Goal: Information Seeking & Learning: Learn about a topic

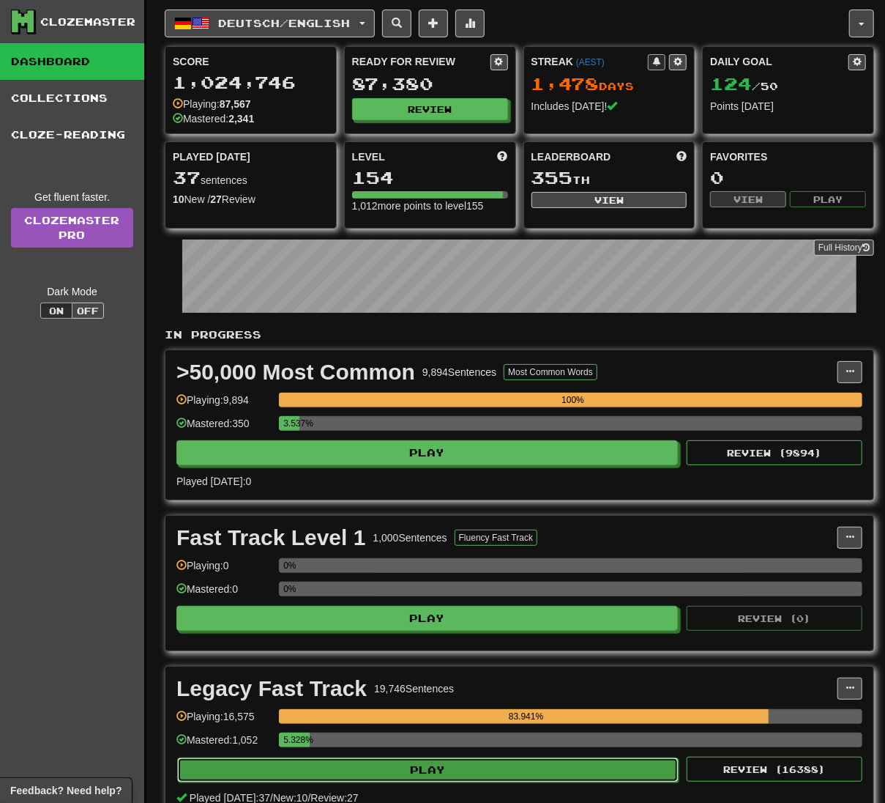
click at [620, 770] on button "Play" at bounding box center [428, 769] width 502 height 25
select select "**"
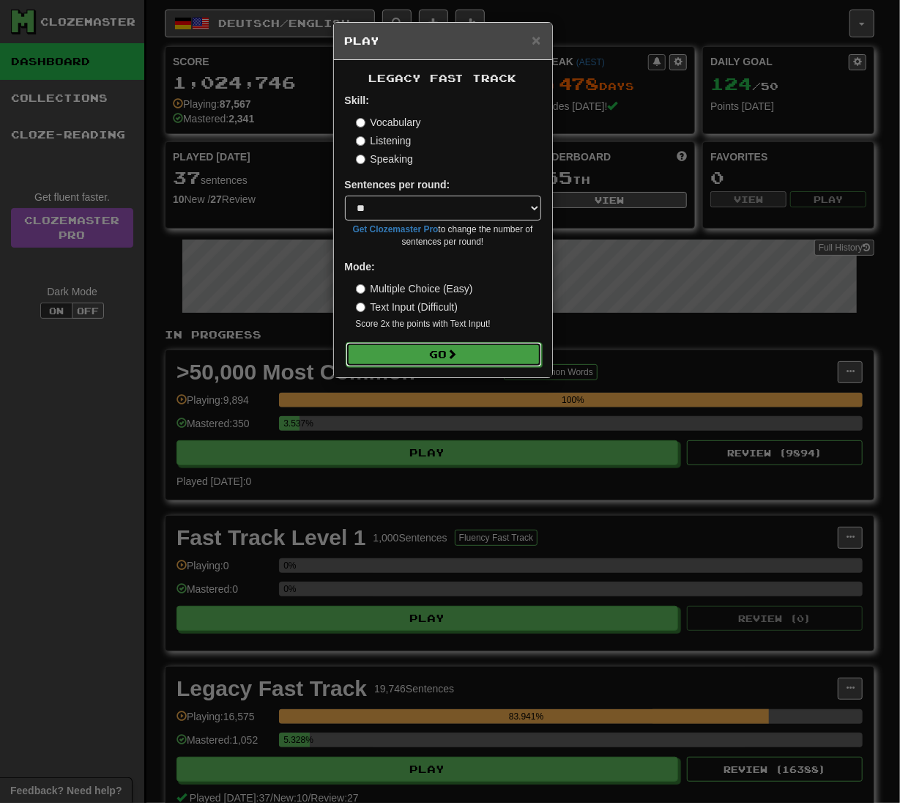
click at [508, 347] on button "Go" at bounding box center [444, 354] width 196 height 25
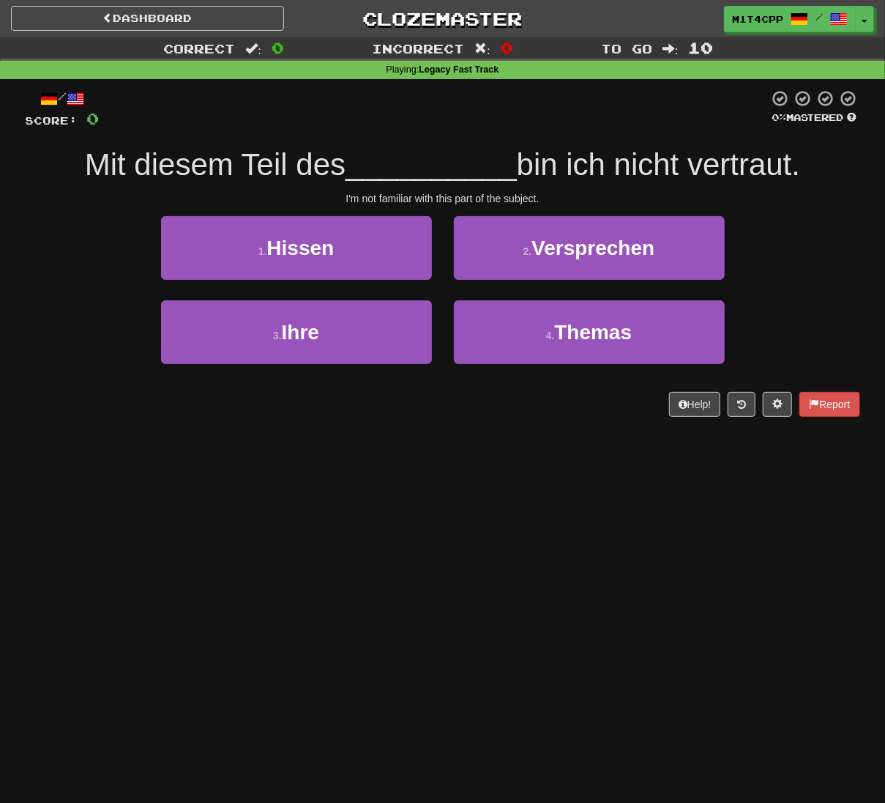
click at [663, 578] on div "Dashboard Clozemaster m1t4cpp / Toggle Dropdown Dashboard Leaderboard Activity …" at bounding box center [442, 401] width 885 height 803
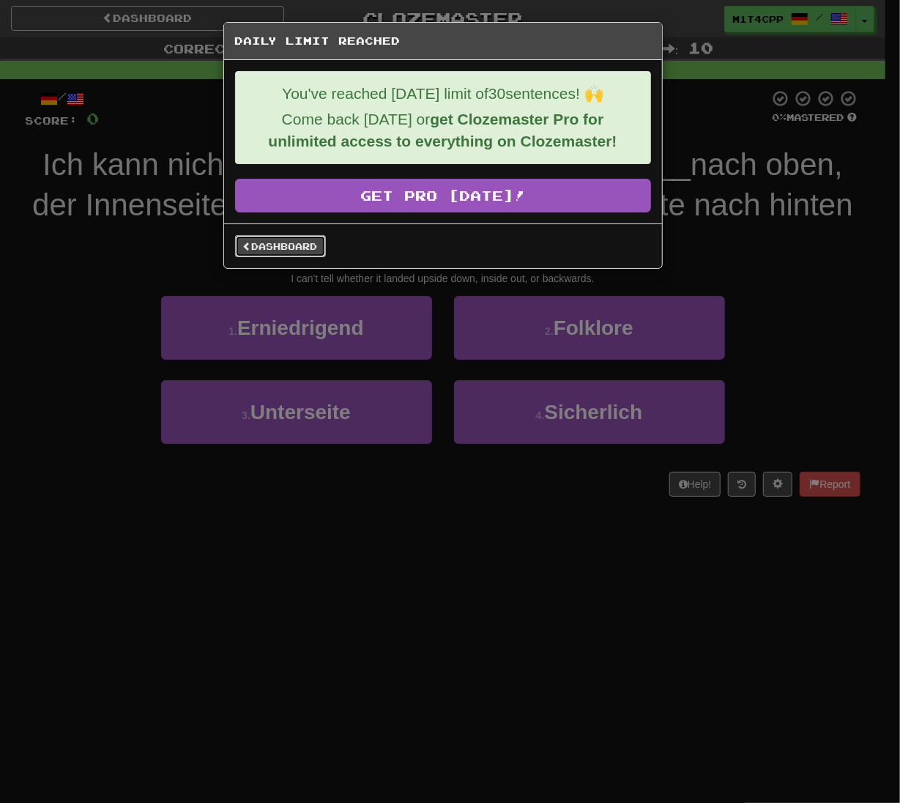
click at [300, 247] on link "Dashboard" at bounding box center [280, 246] width 91 height 22
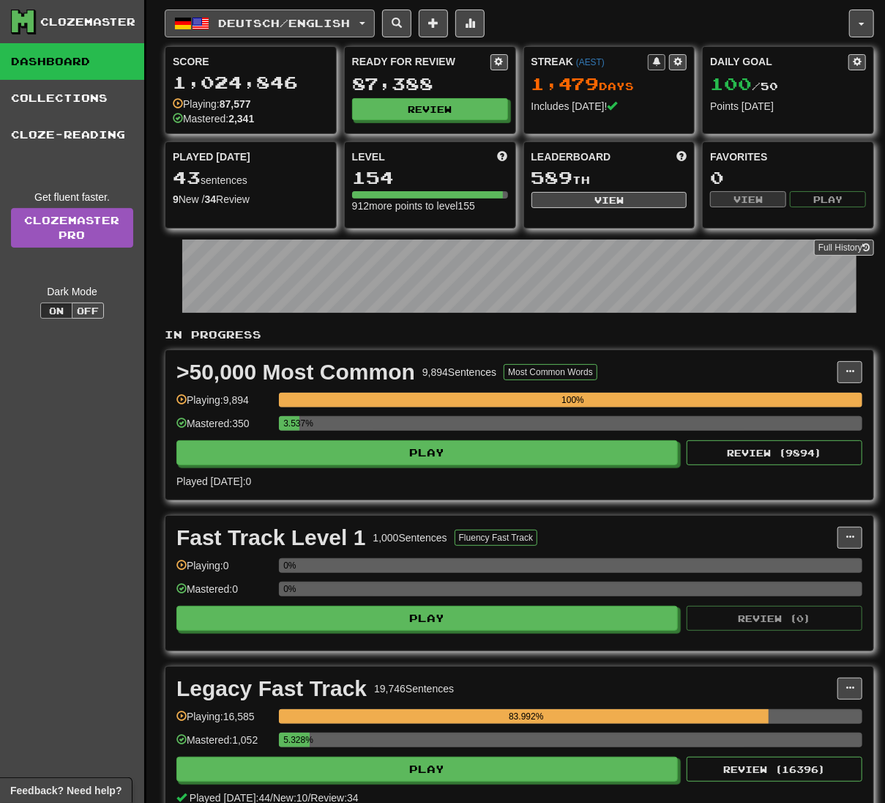
click at [346, 28] on span "Deutsch / English" at bounding box center [285, 23] width 132 height 12
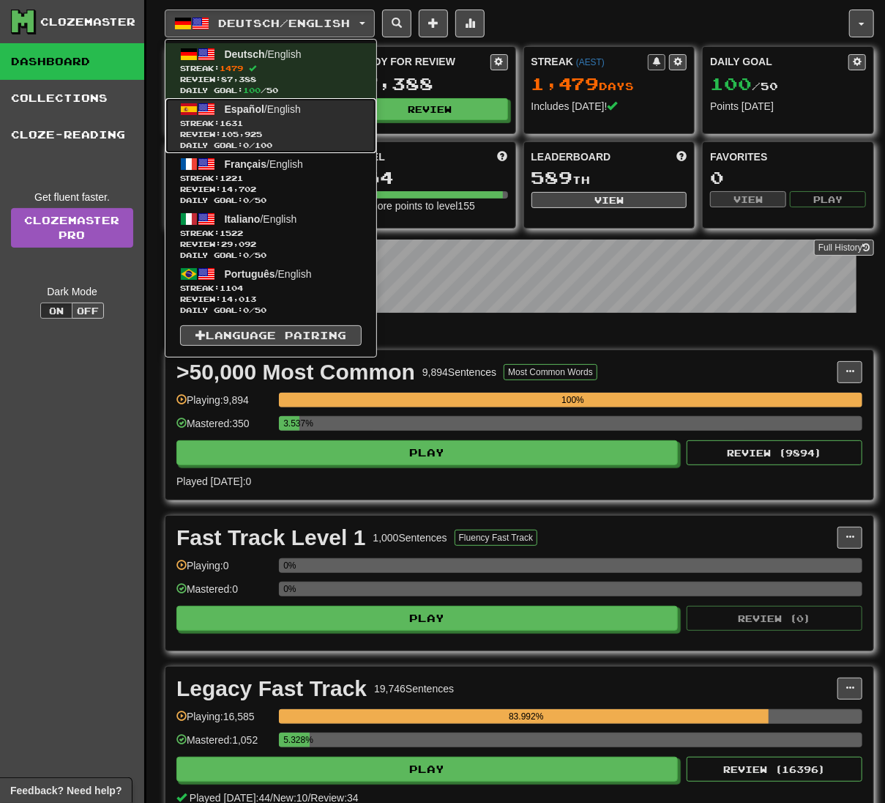
click at [347, 129] on span "Review: 105,925" at bounding box center [271, 134] width 182 height 11
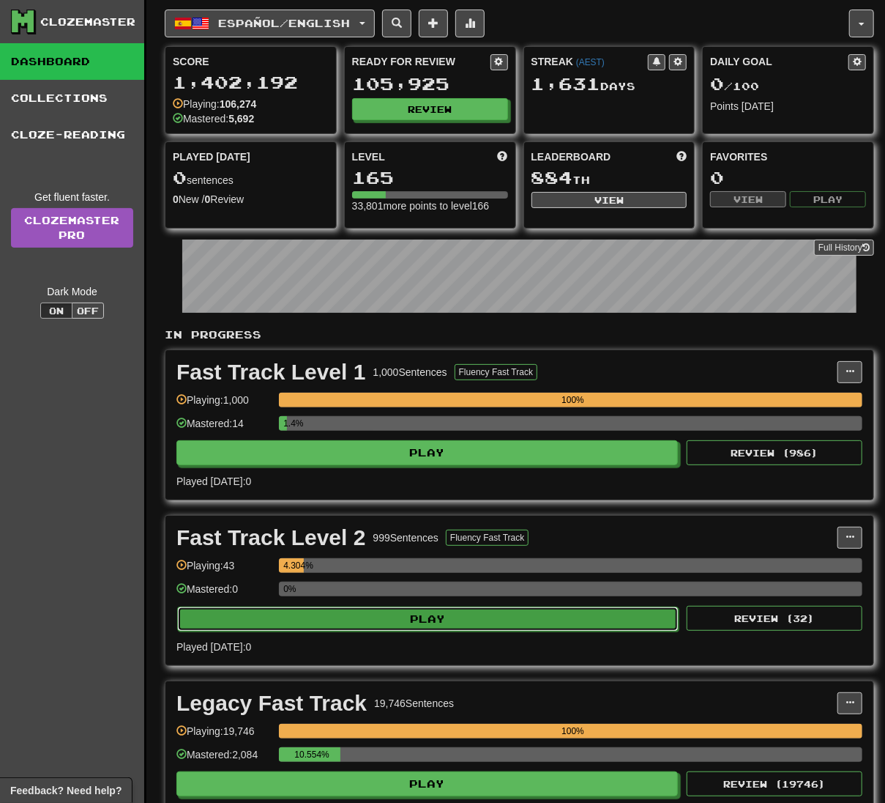
click at [562, 620] on button "Play" at bounding box center [428, 618] width 502 height 25
select select "**"
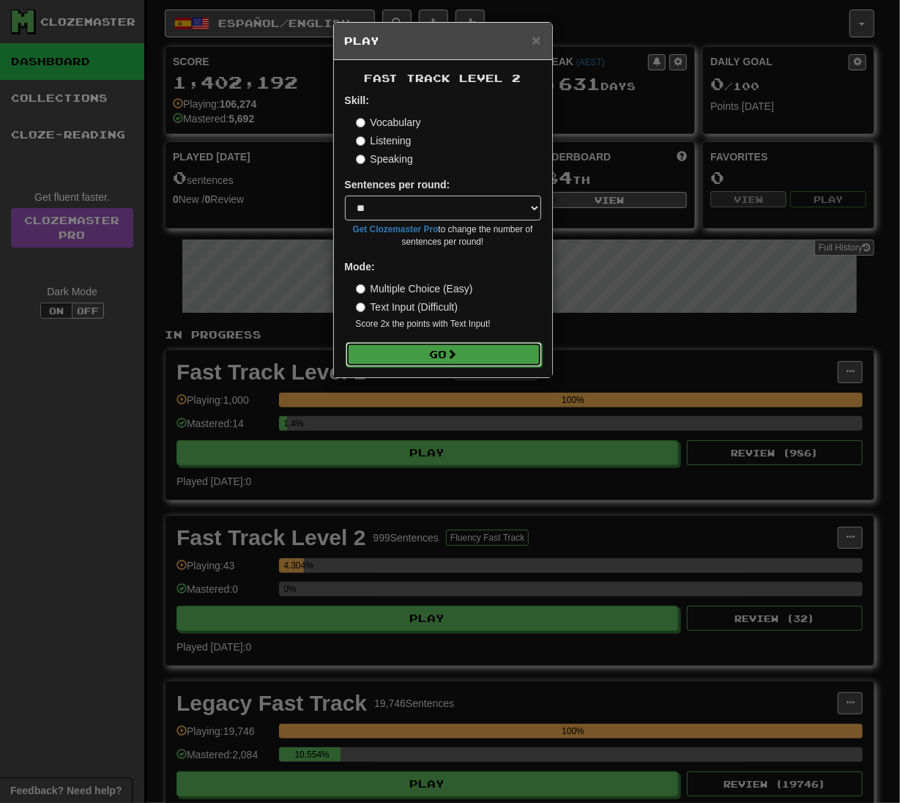
click at [501, 350] on button "Go" at bounding box center [444, 354] width 196 height 25
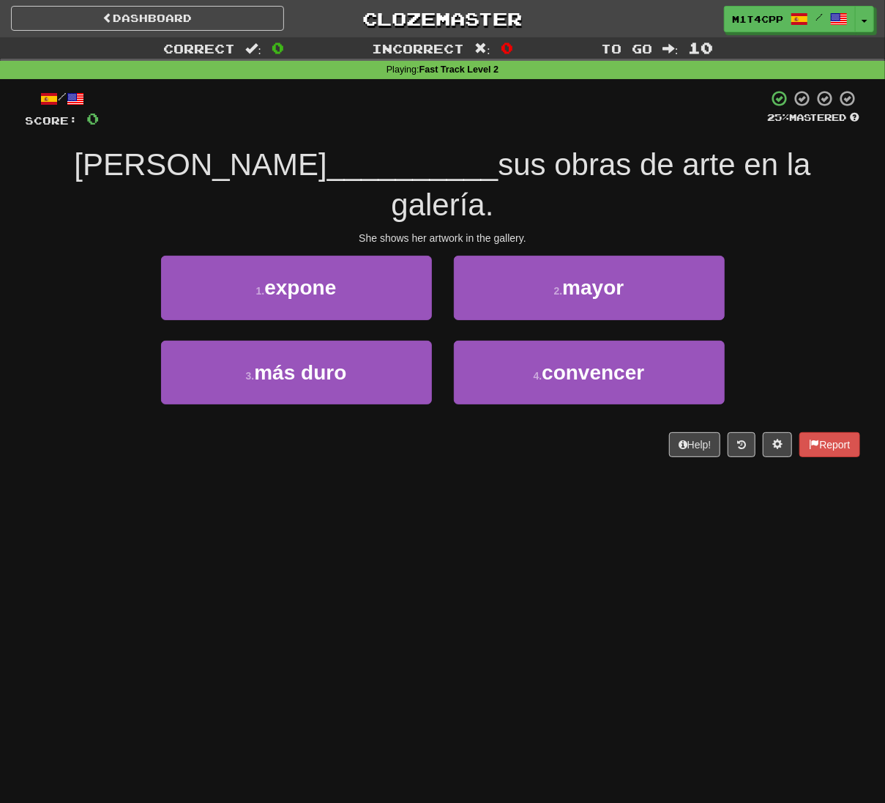
click at [119, 573] on div "Dashboard Clozemaster m1t4cpp / Toggle Dropdown Dashboard Leaderboard Activity …" at bounding box center [442, 401] width 885 height 803
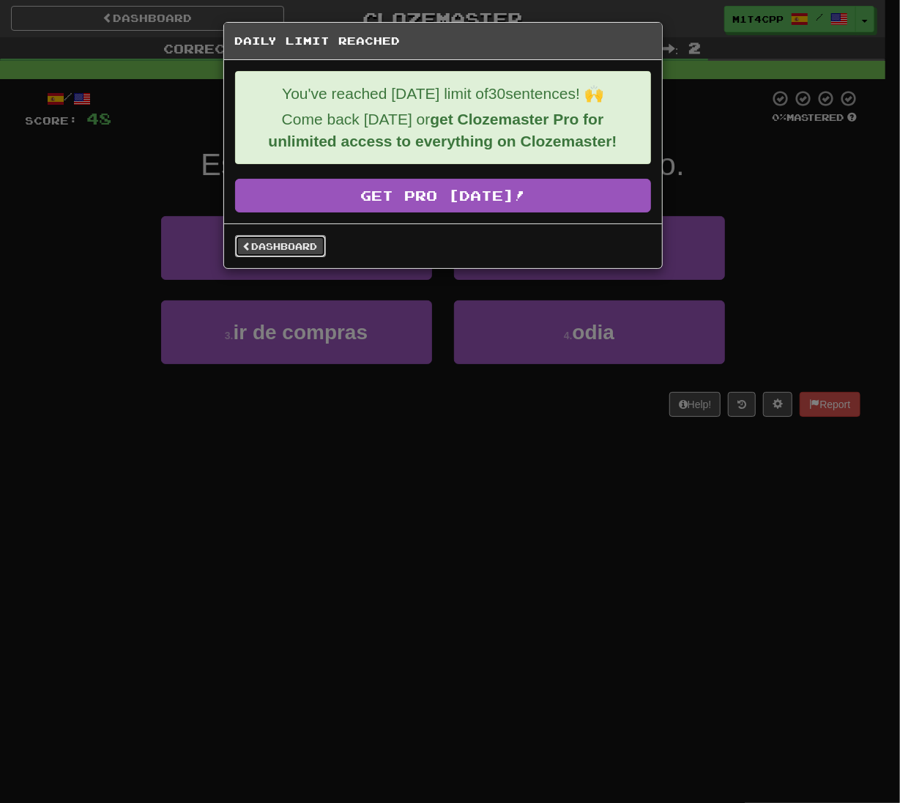
click at [265, 252] on link "Dashboard" at bounding box center [280, 246] width 91 height 22
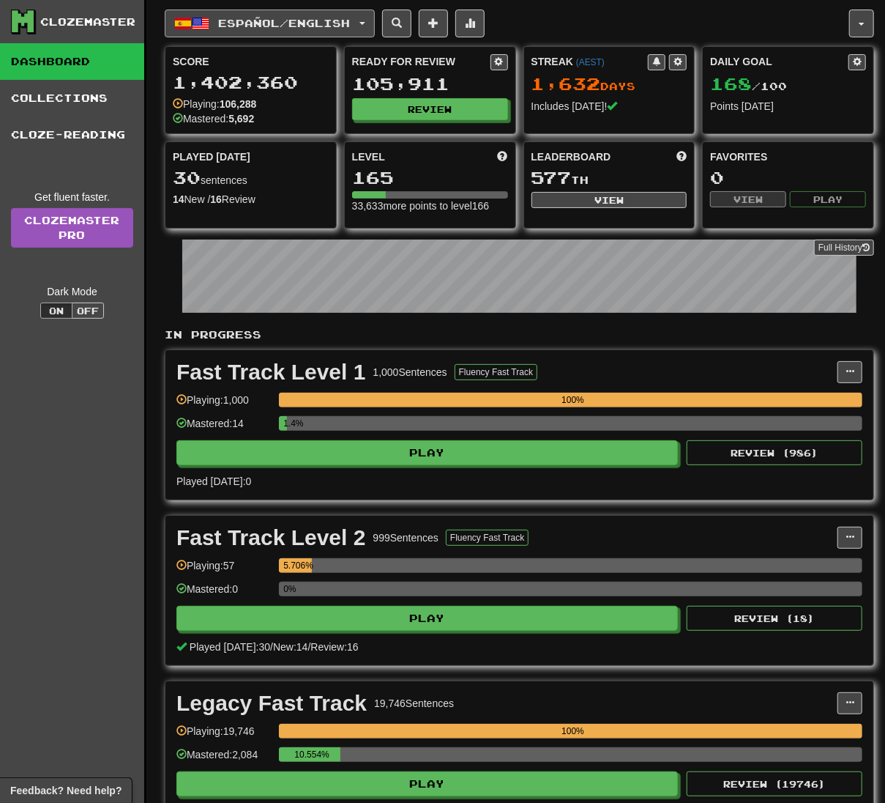
click at [305, 21] on span "Español / English" at bounding box center [285, 23] width 132 height 12
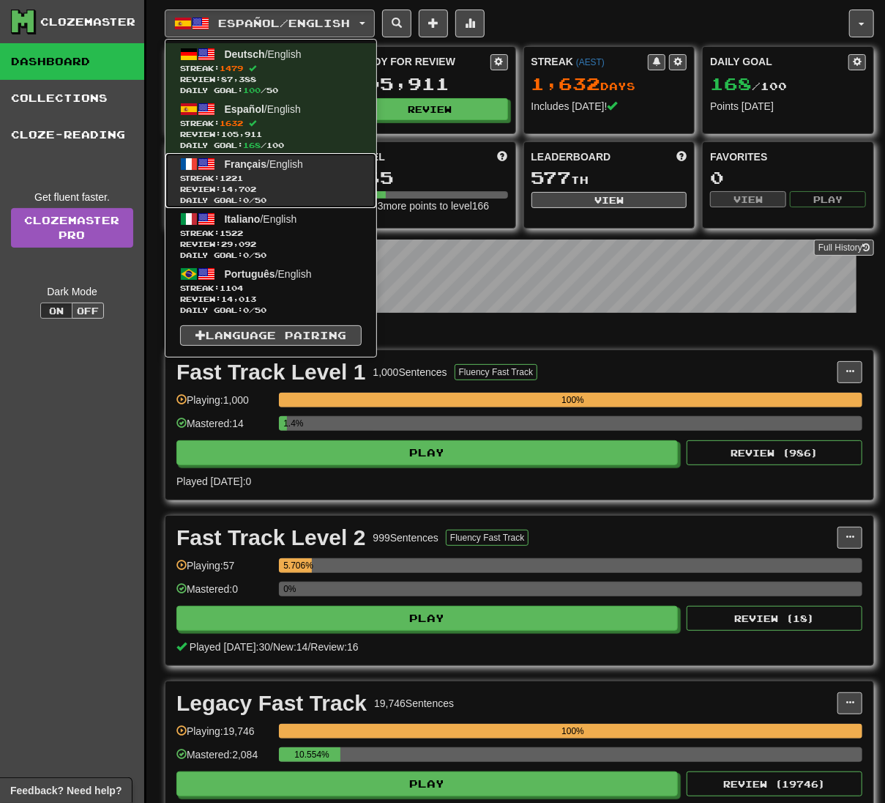
click at [322, 174] on span "Streak: 1221" at bounding box center [271, 178] width 182 height 11
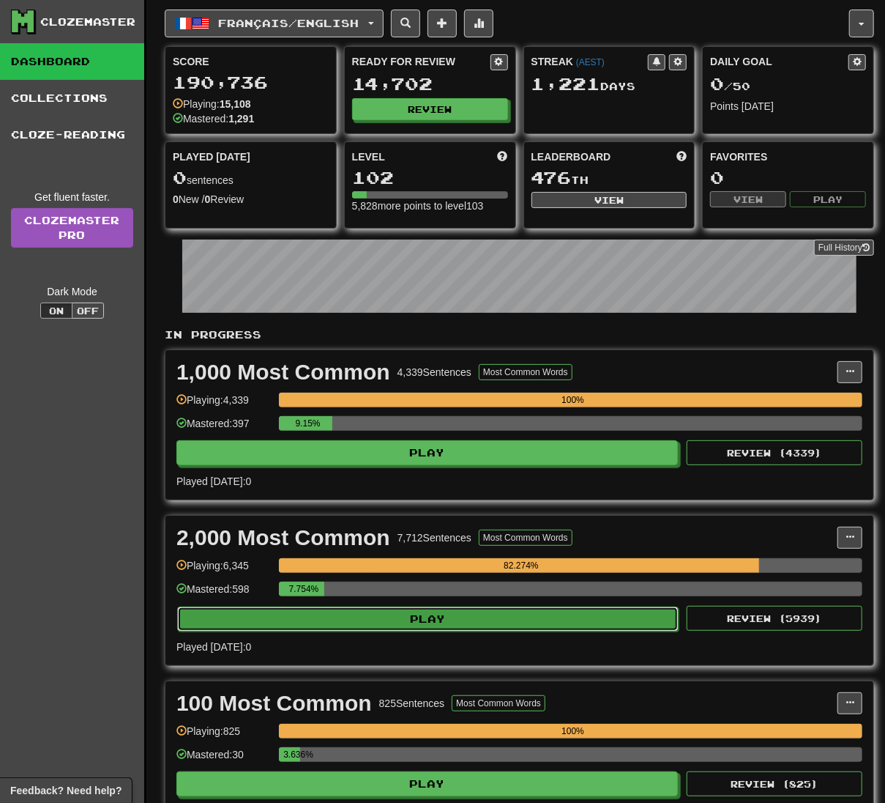
click at [452, 624] on button "Play" at bounding box center [428, 618] width 502 height 25
select select "**"
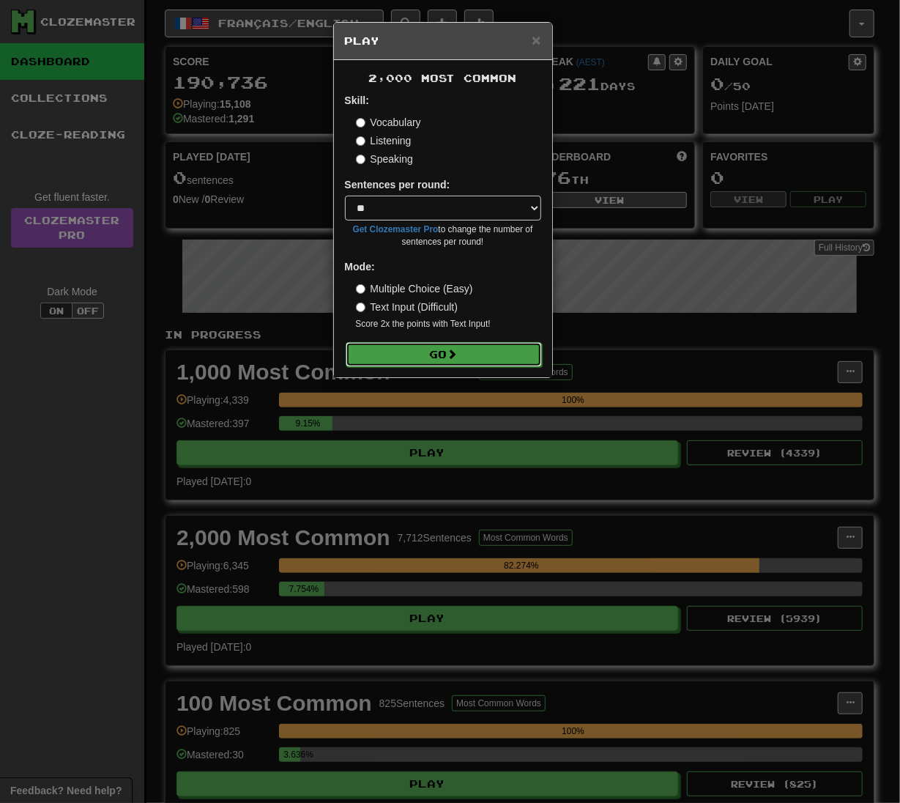
click at [519, 349] on button "Go" at bounding box center [444, 354] width 196 height 25
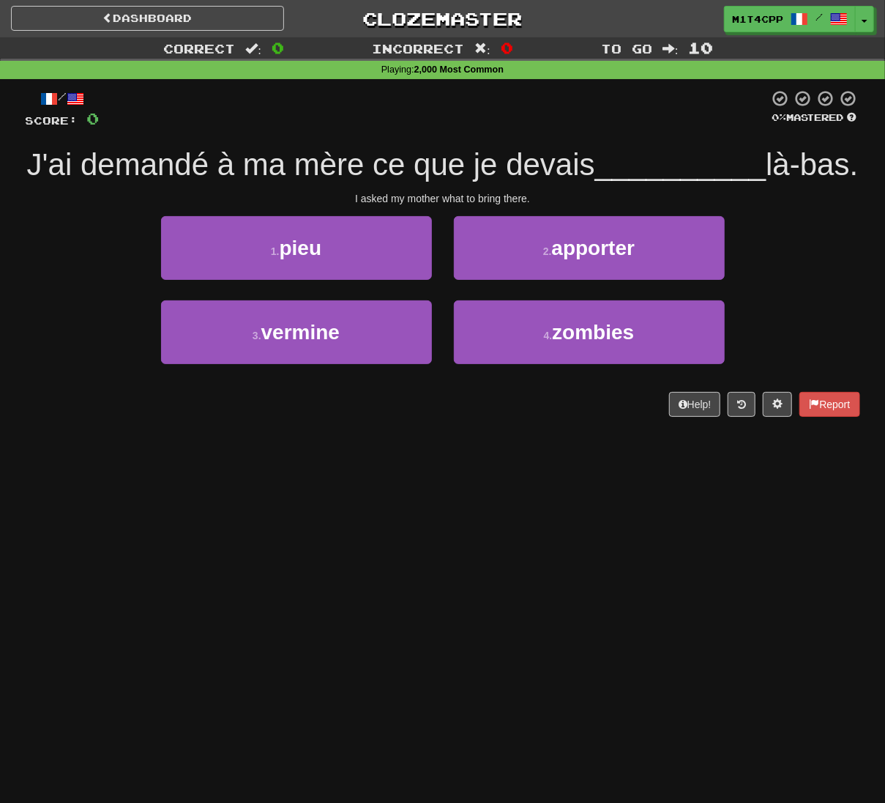
click at [526, 417] on div "Help! Report" at bounding box center [443, 404] width 835 height 25
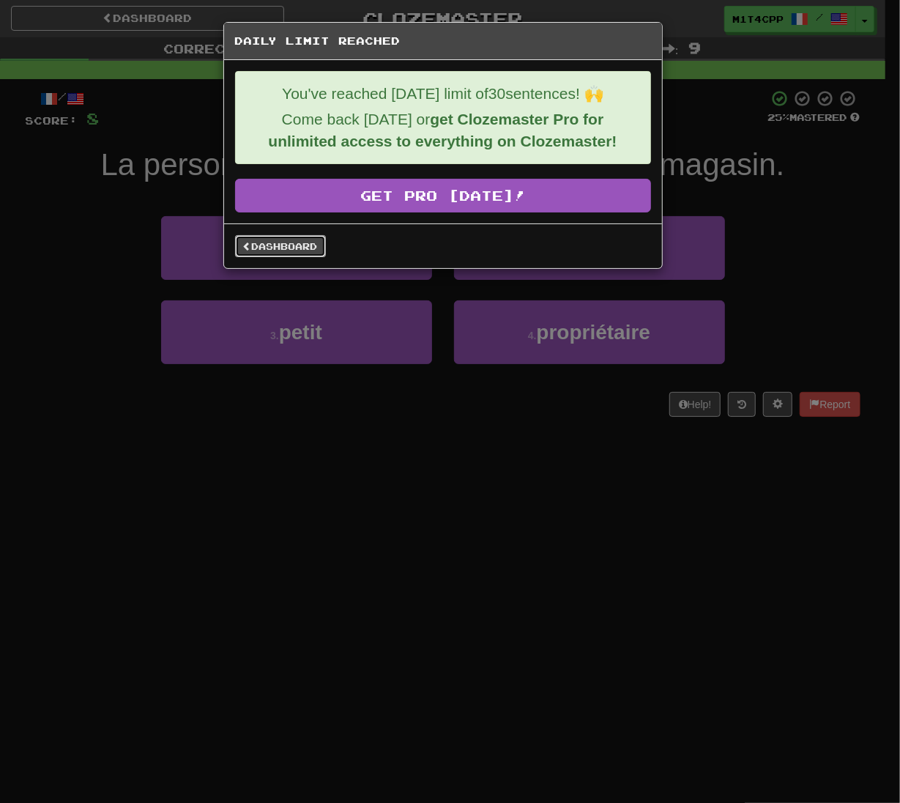
click at [313, 253] on link "Dashboard" at bounding box center [280, 246] width 91 height 22
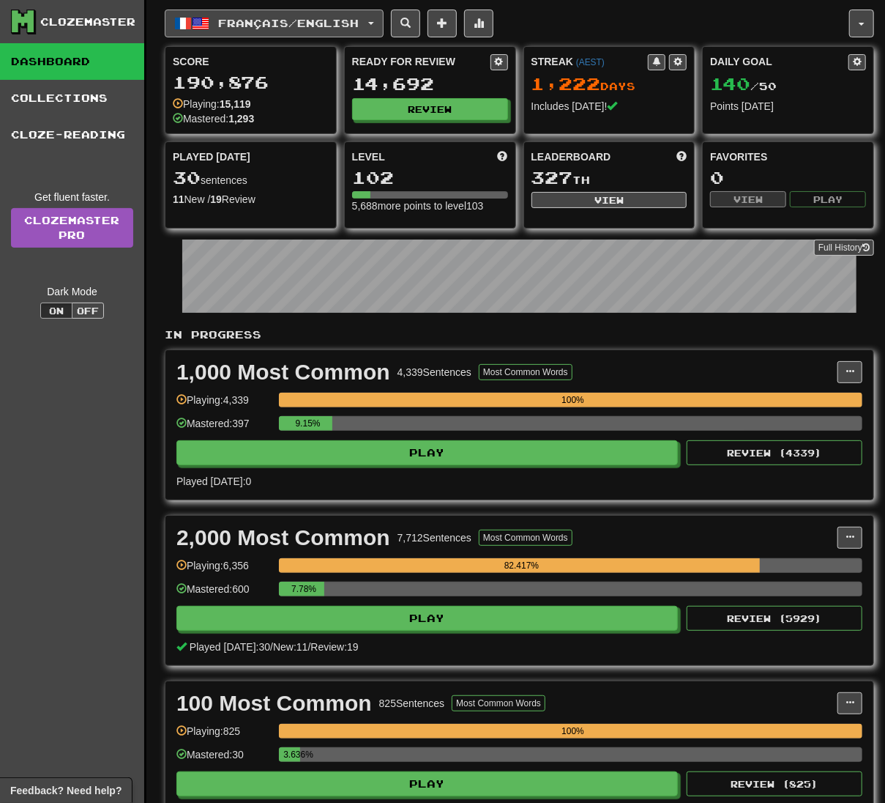
click at [334, 21] on span "Français / English" at bounding box center [289, 23] width 141 height 12
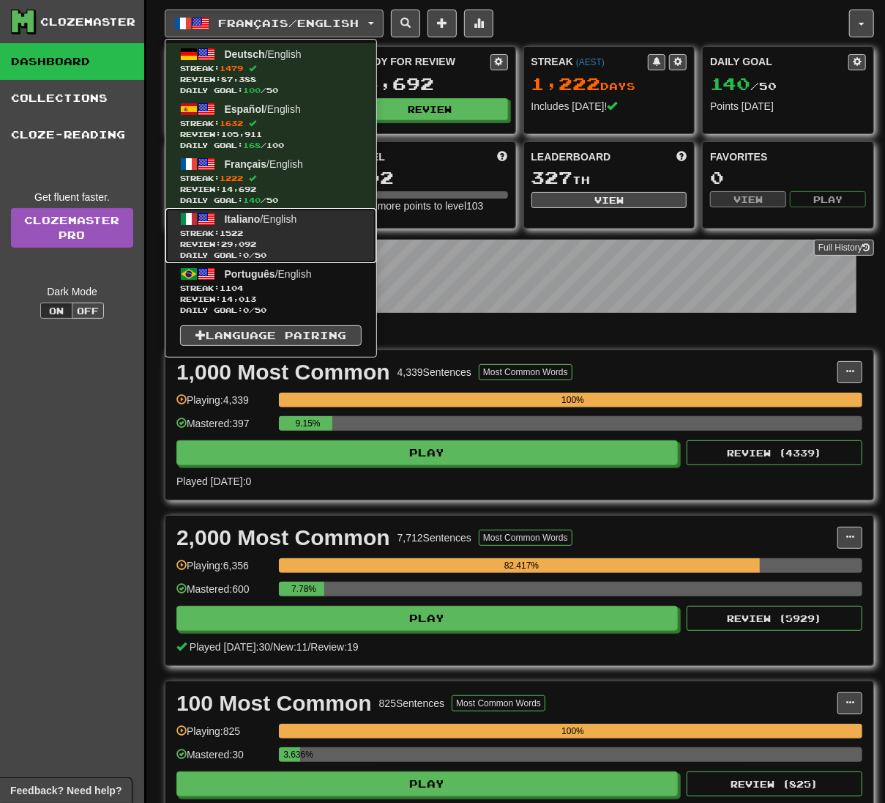
click at [332, 229] on span "Streak: 1522" at bounding box center [271, 233] width 182 height 11
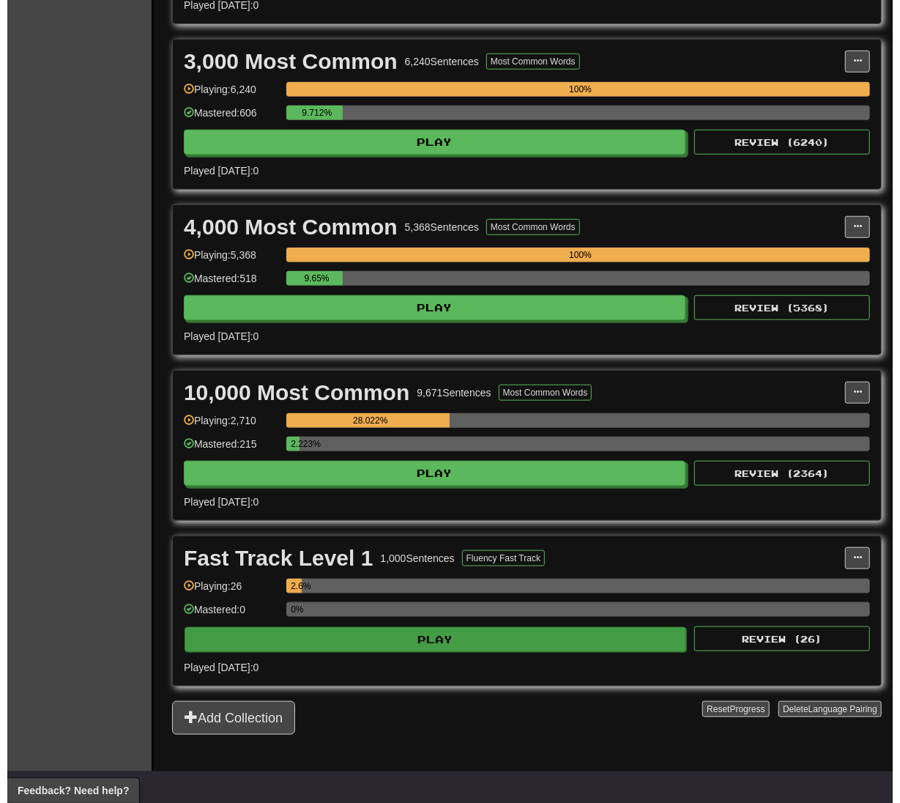
scroll to position [488, 0]
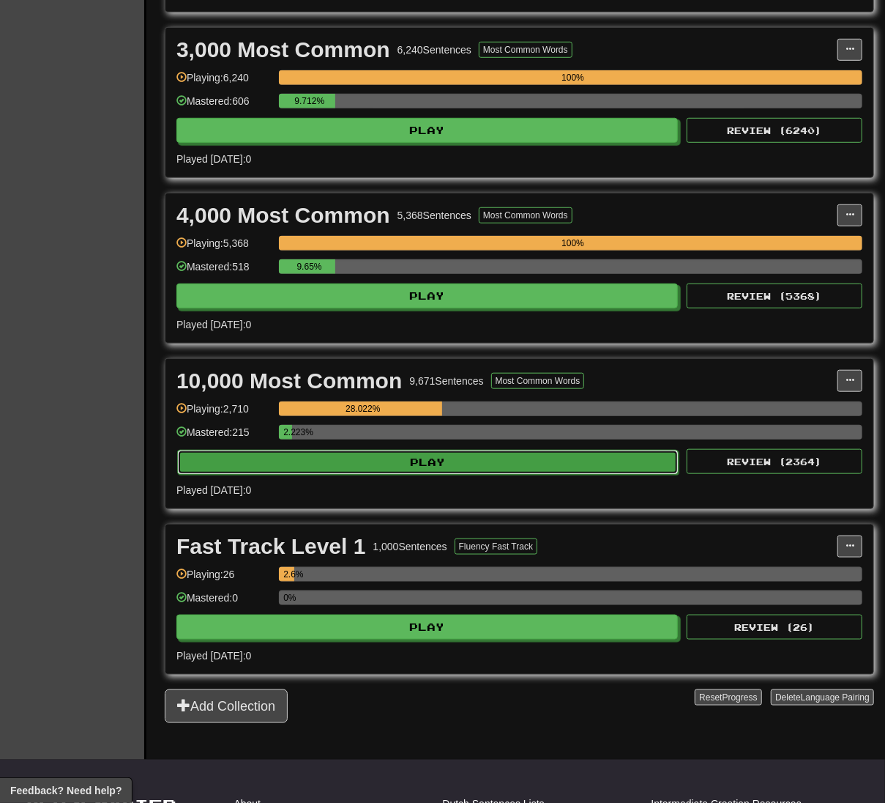
click at [497, 463] on button "Play" at bounding box center [428, 462] width 502 height 25
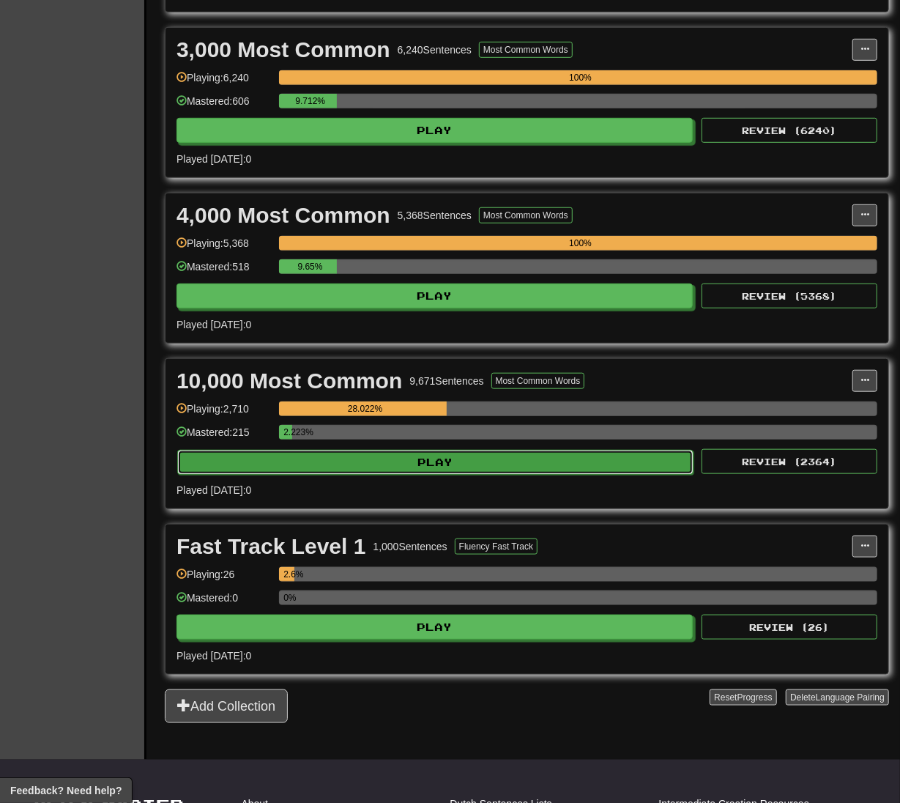
select select "**"
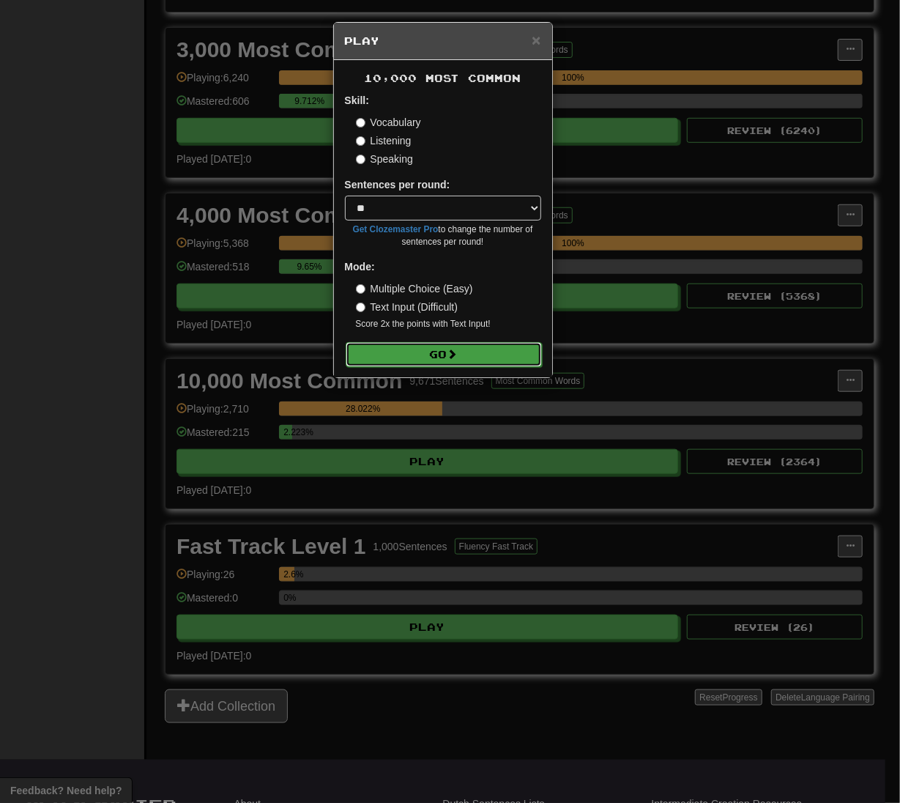
click at [461, 347] on button "Go" at bounding box center [444, 354] width 196 height 25
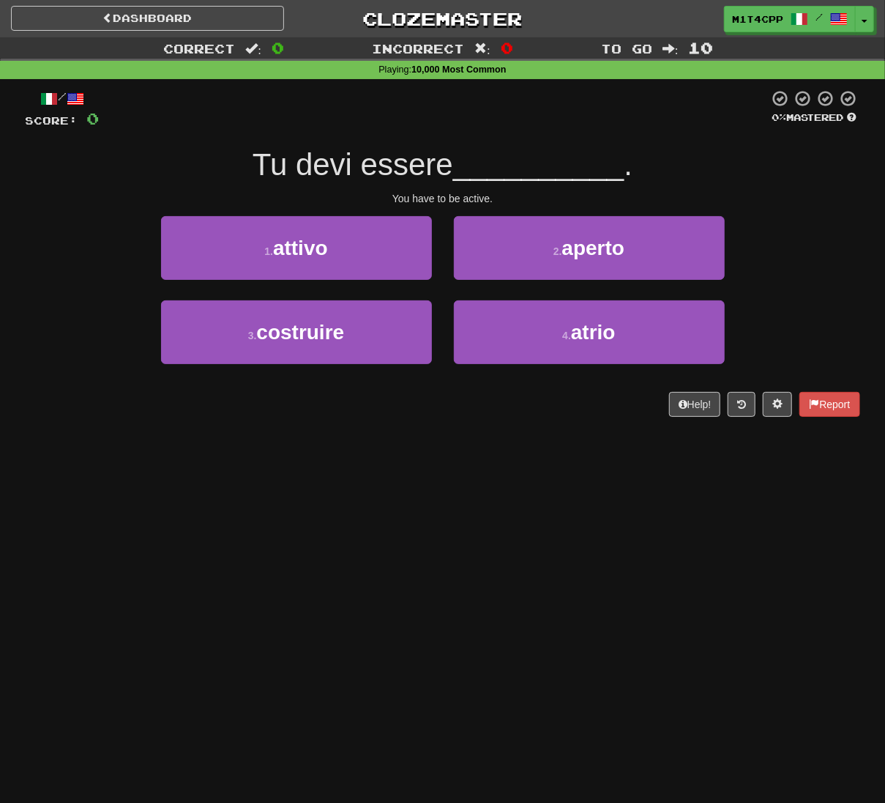
click at [461, 460] on div "Dashboard Clozemaster m1t4cpp / Toggle Dropdown Dashboard Leaderboard Activity …" at bounding box center [442, 401] width 885 height 803
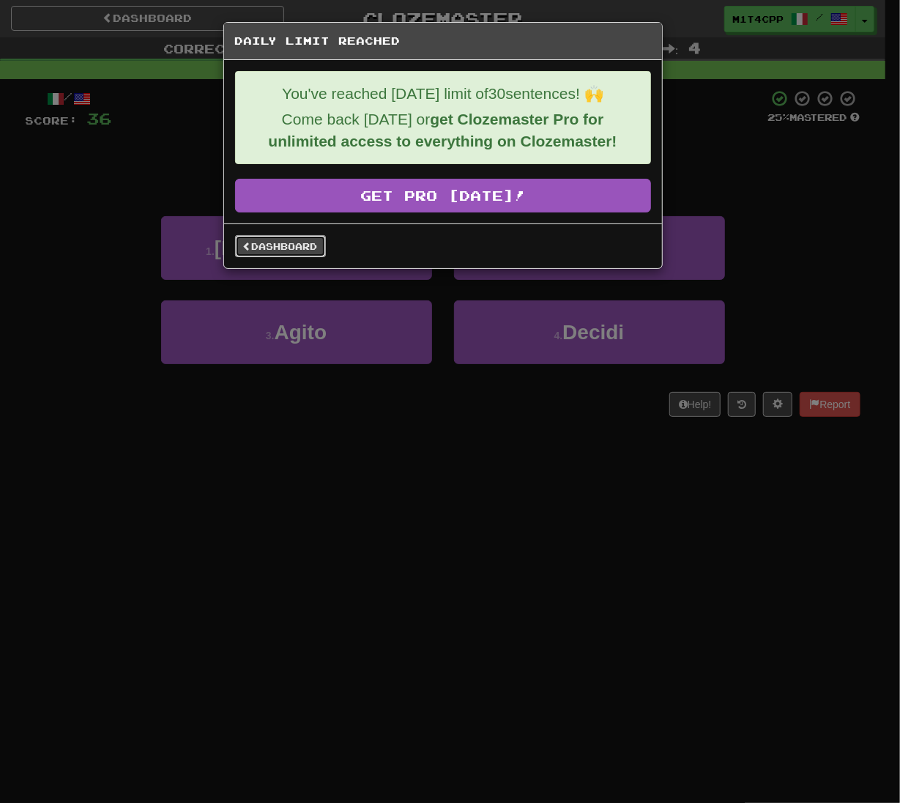
click at [294, 247] on link "Dashboard" at bounding box center [280, 246] width 91 height 22
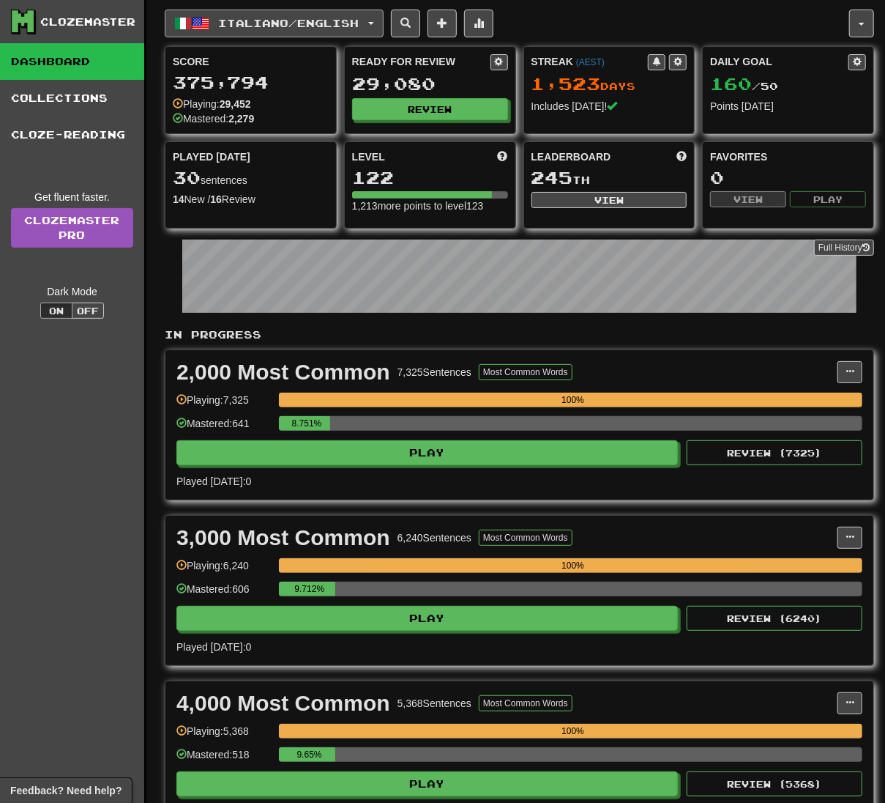
click at [344, 26] on span "Italiano / English" at bounding box center [289, 23] width 141 height 12
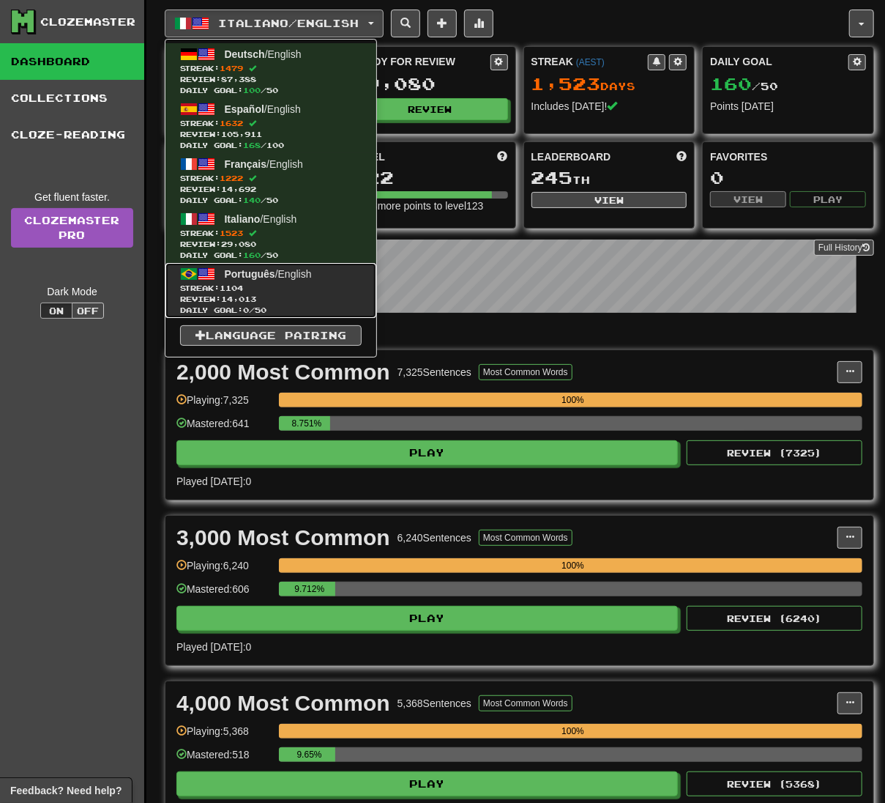
click at [282, 297] on span "Review: 14,013" at bounding box center [271, 299] width 182 height 11
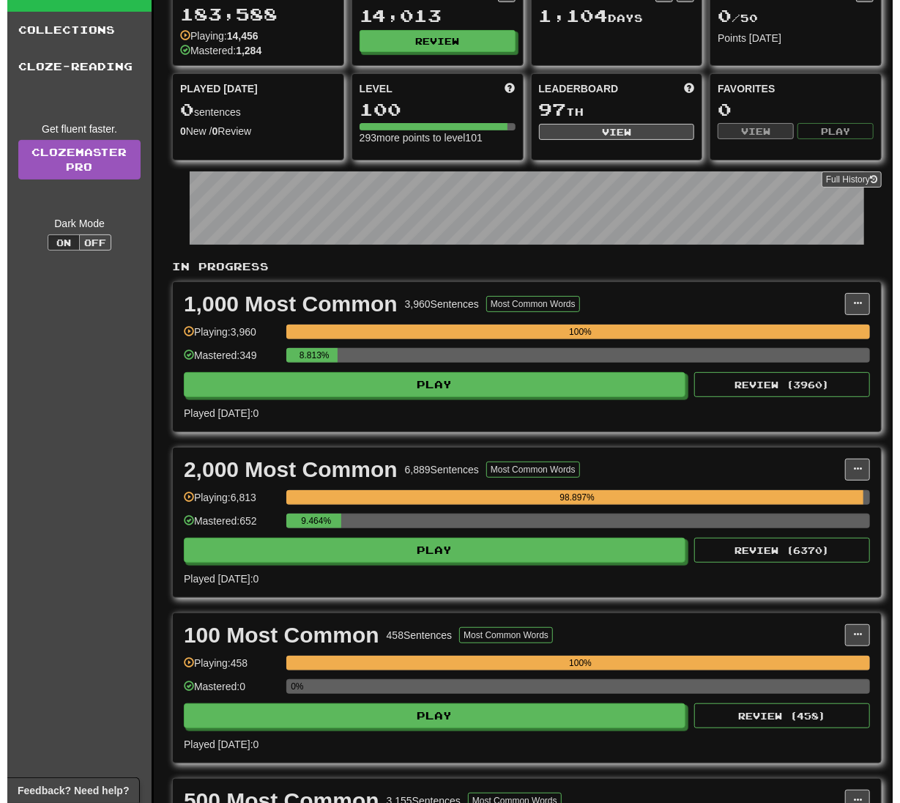
scroll to position [97, 0]
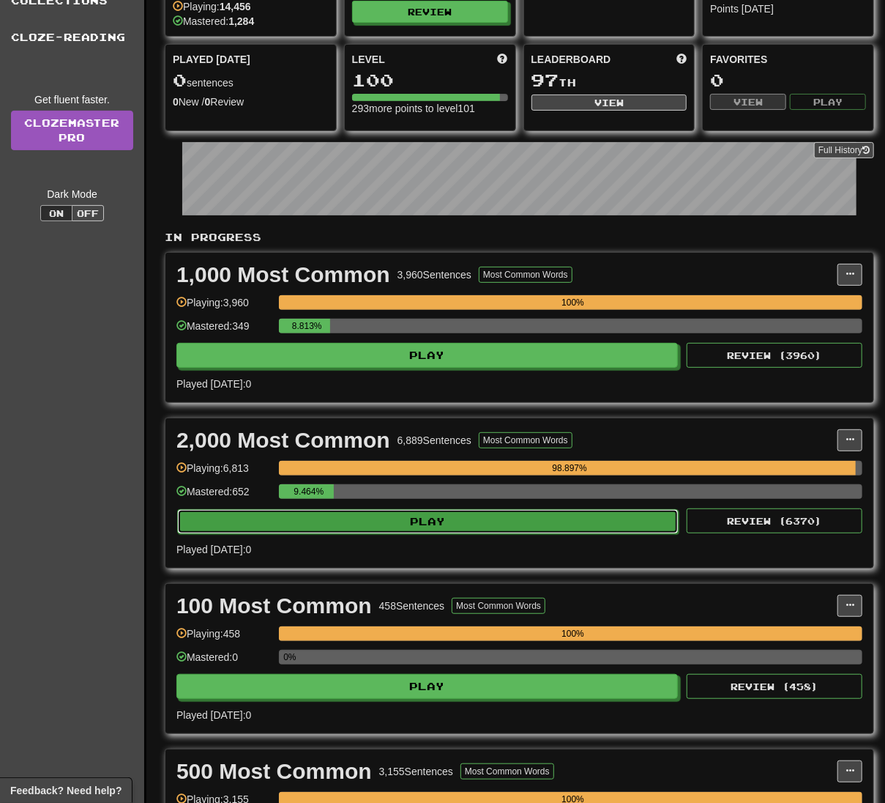
click at [589, 534] on button "Play" at bounding box center [428, 521] width 502 height 25
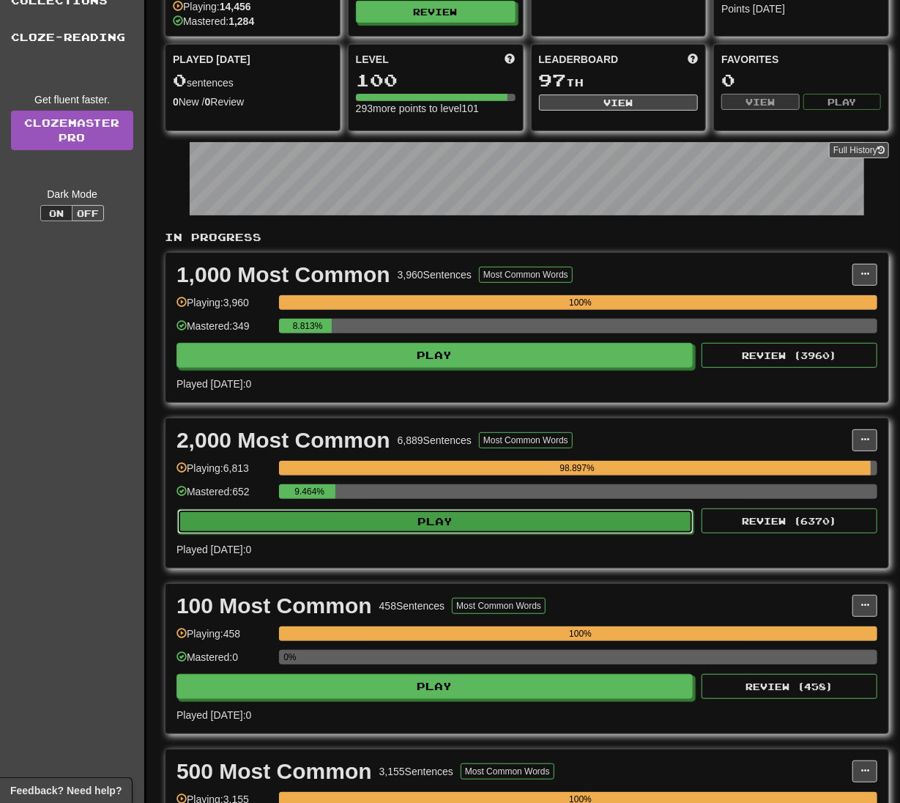
select select "**"
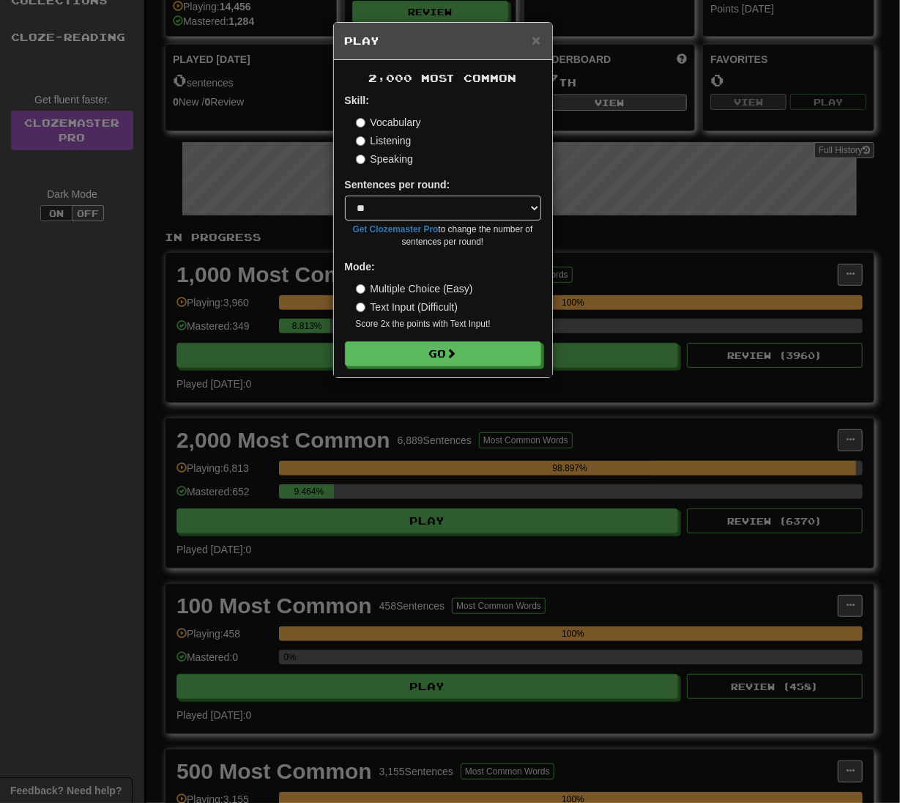
click at [469, 338] on form "Skill: Vocabulary Listening Speaking Sentences per round: * ** ** ** ** ** *** …" at bounding box center [443, 229] width 196 height 273
click at [495, 360] on button "Go" at bounding box center [444, 354] width 196 height 25
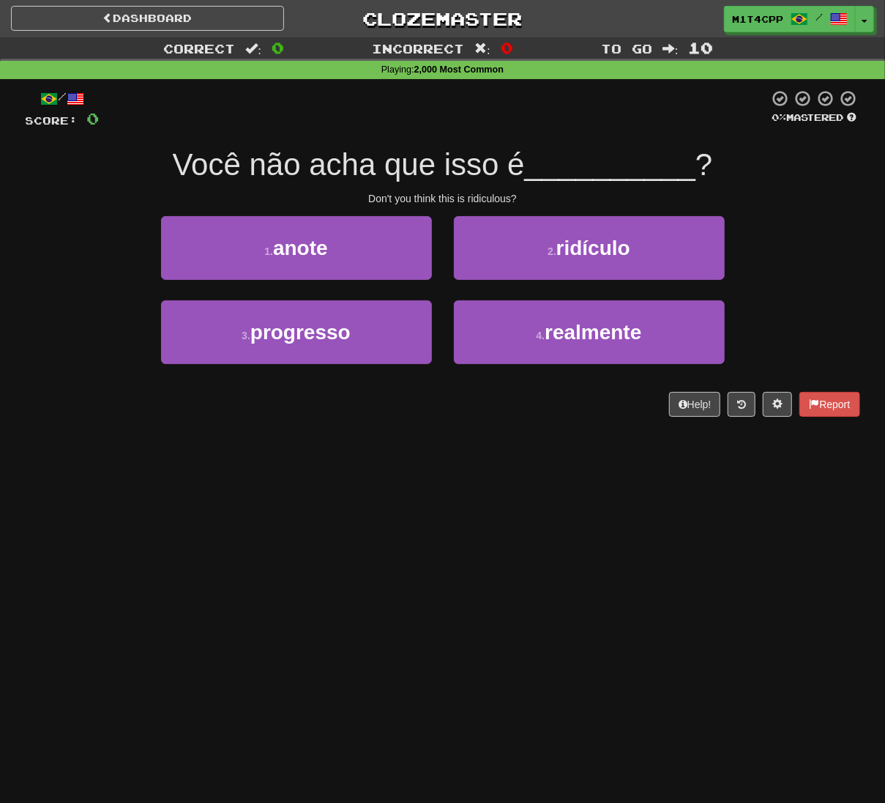
click at [423, 557] on div "Dashboard Clozemaster m1t4cpp / Toggle Dropdown Dashboard Leaderboard Activity …" at bounding box center [442, 401] width 885 height 803
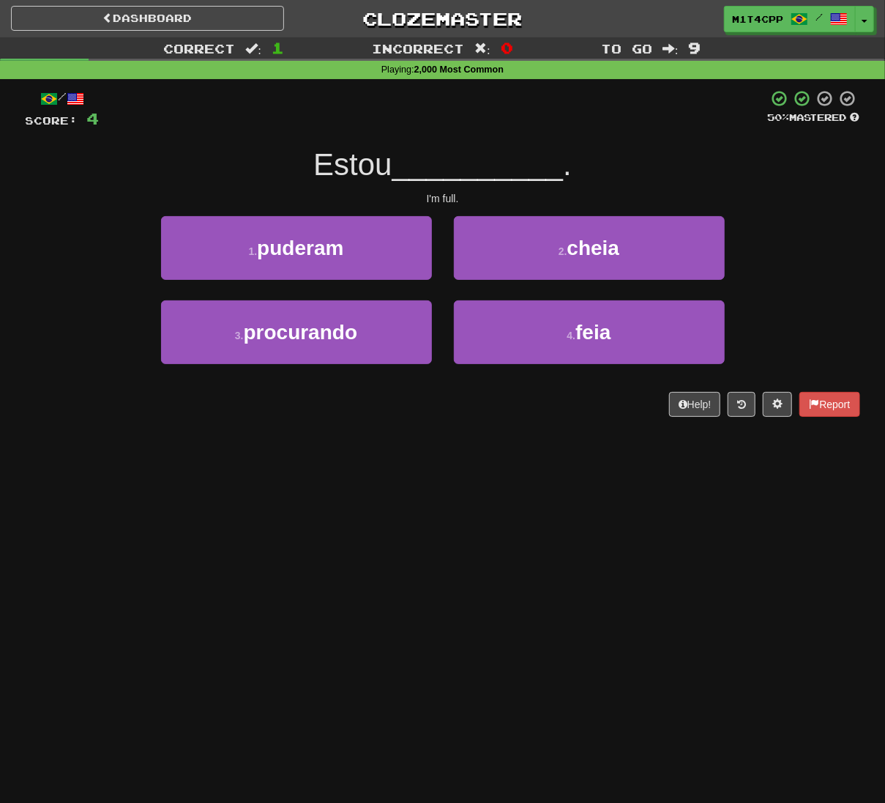
click at [321, 478] on div "Dashboard Clozemaster m1t4cpp / Toggle Dropdown Dashboard Leaderboard Activity …" at bounding box center [442, 401] width 885 height 803
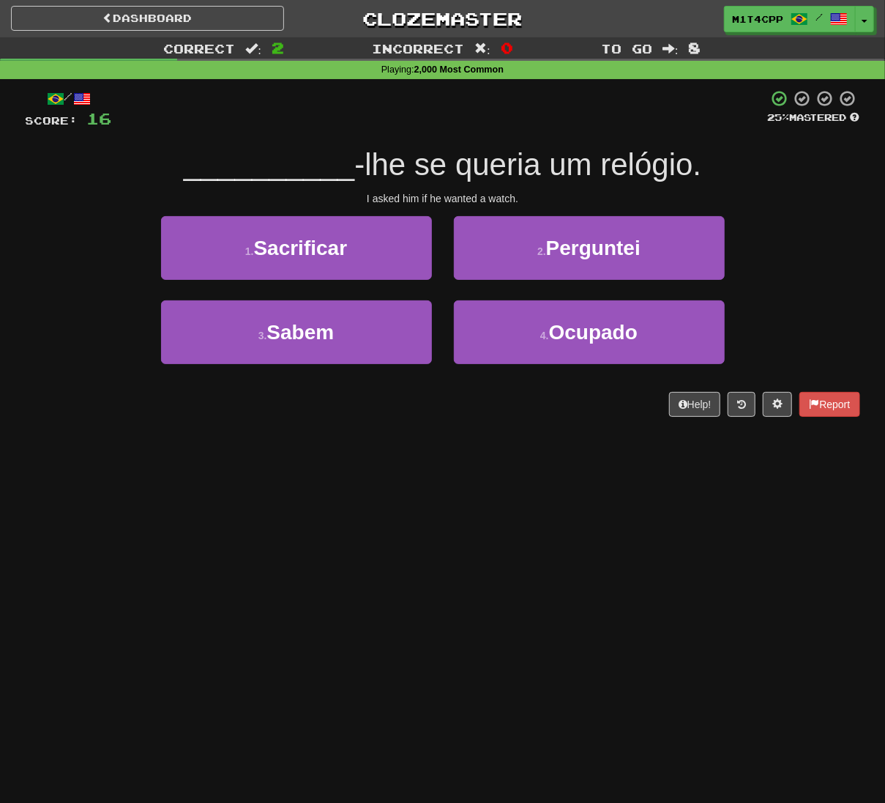
click at [475, 527] on div "Dashboard Clozemaster m1t4cpp / Toggle Dropdown Dashboard Leaderboard Activity …" at bounding box center [442, 401] width 885 height 803
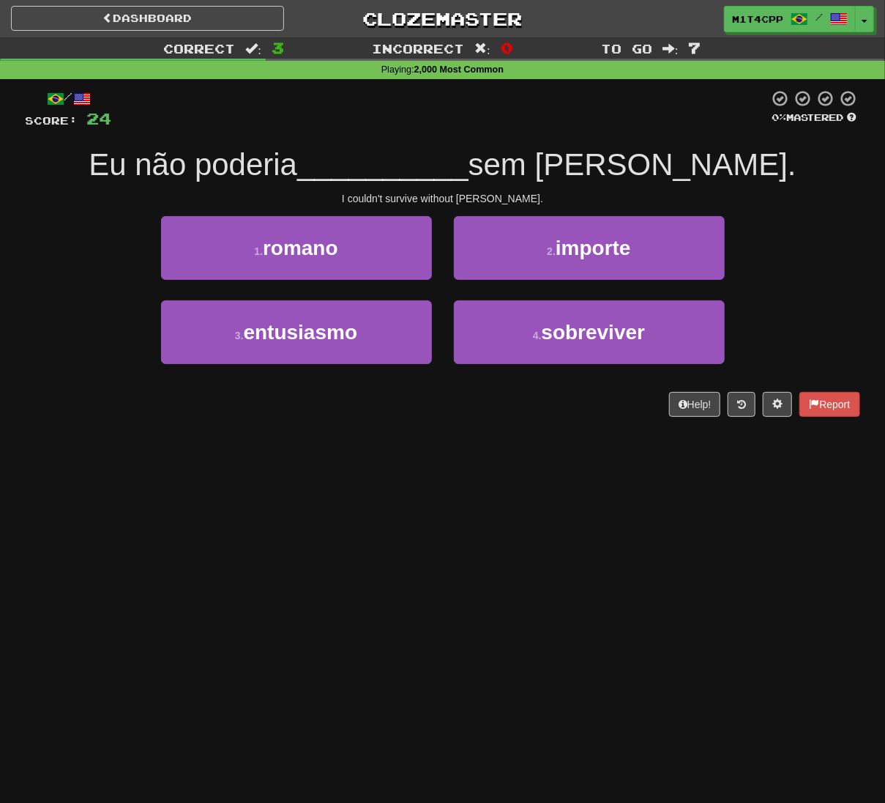
click at [341, 516] on div "Dashboard Clozemaster m1t4cpp / Toggle Dropdown Dashboard Leaderboard Activity …" at bounding box center [442, 401] width 885 height 803
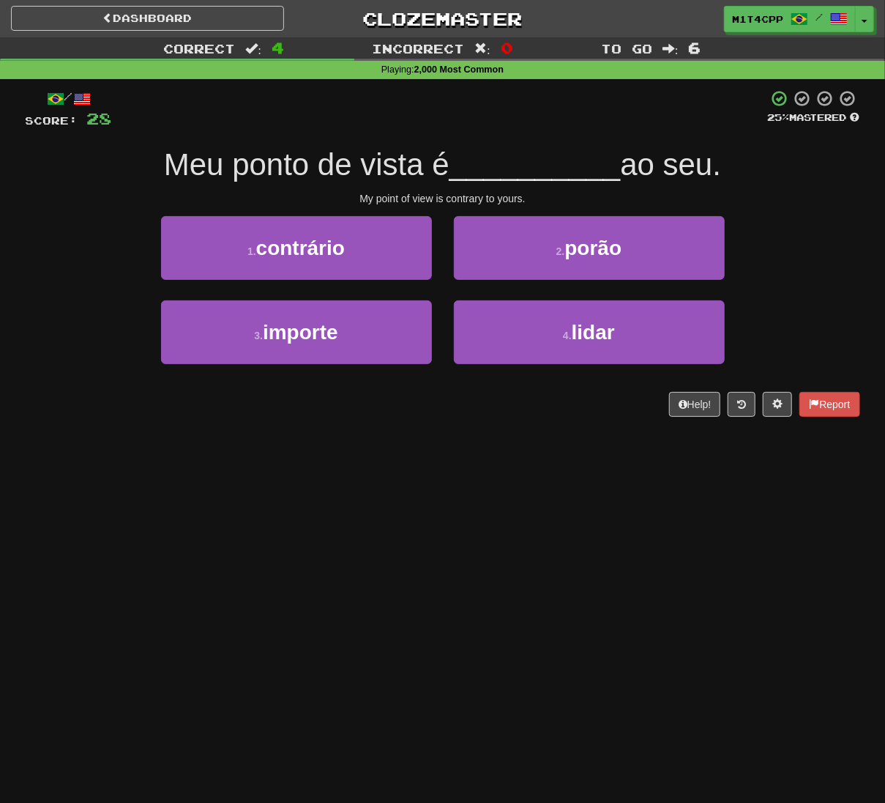
click at [346, 463] on div "Dashboard Clozemaster m1t4cpp / Toggle Dropdown Dashboard Leaderboard Activity …" at bounding box center [442, 401] width 885 height 803
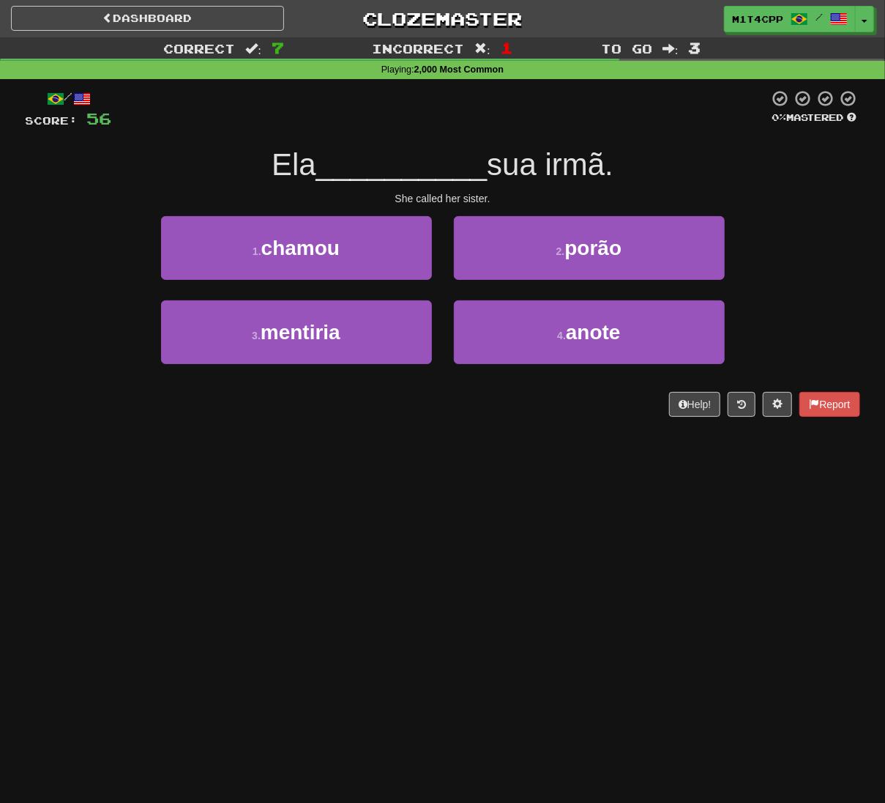
click at [315, 589] on div "Dashboard Clozemaster m1t4cpp / Toggle Dropdown Dashboard Leaderboard Activity …" at bounding box center [442, 401] width 885 height 803
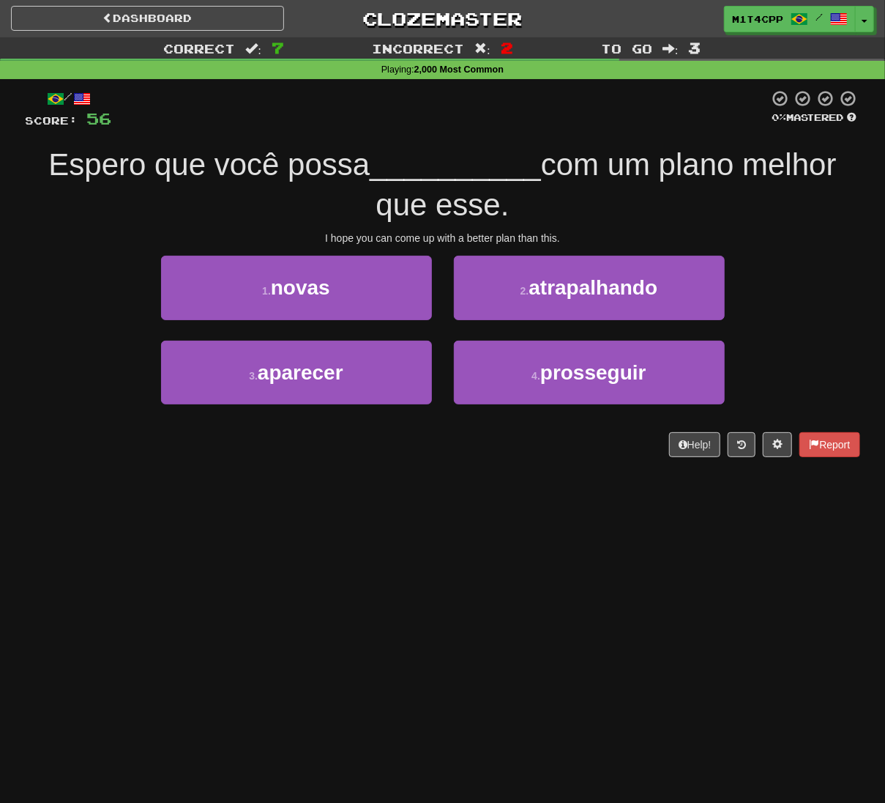
click at [275, 539] on div "Dashboard Clozemaster m1t4cpp / Toggle Dropdown Dashboard Leaderboard Activity …" at bounding box center [442, 401] width 885 height 803
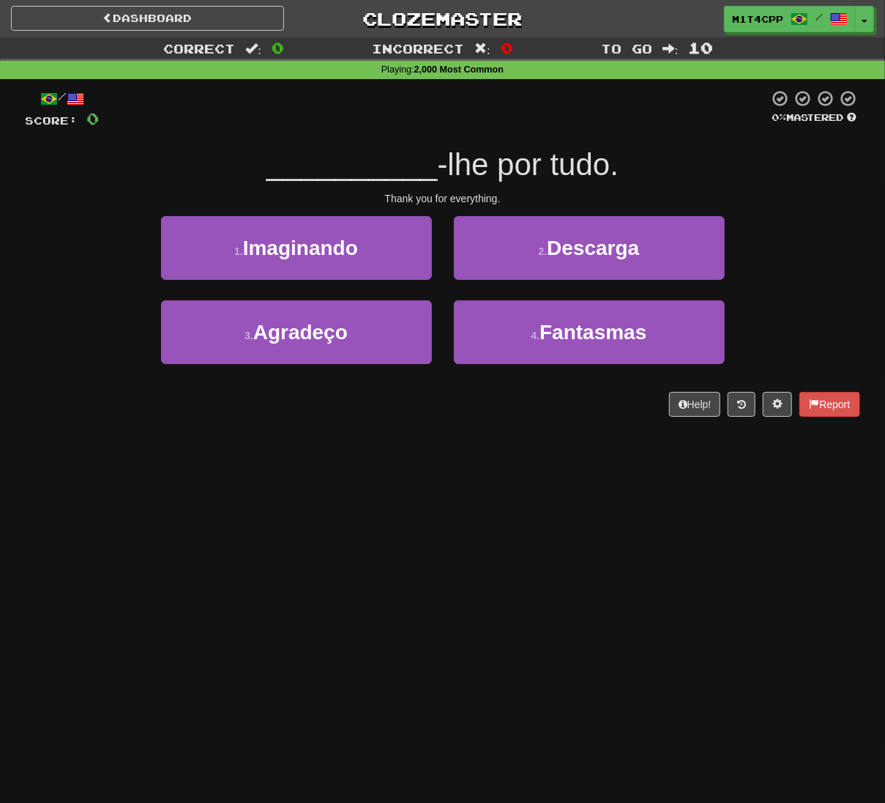
click at [344, 592] on div "Dashboard Clozemaster m1t4cpp / Toggle Dropdown Dashboard Leaderboard Activity …" at bounding box center [442, 401] width 885 height 803
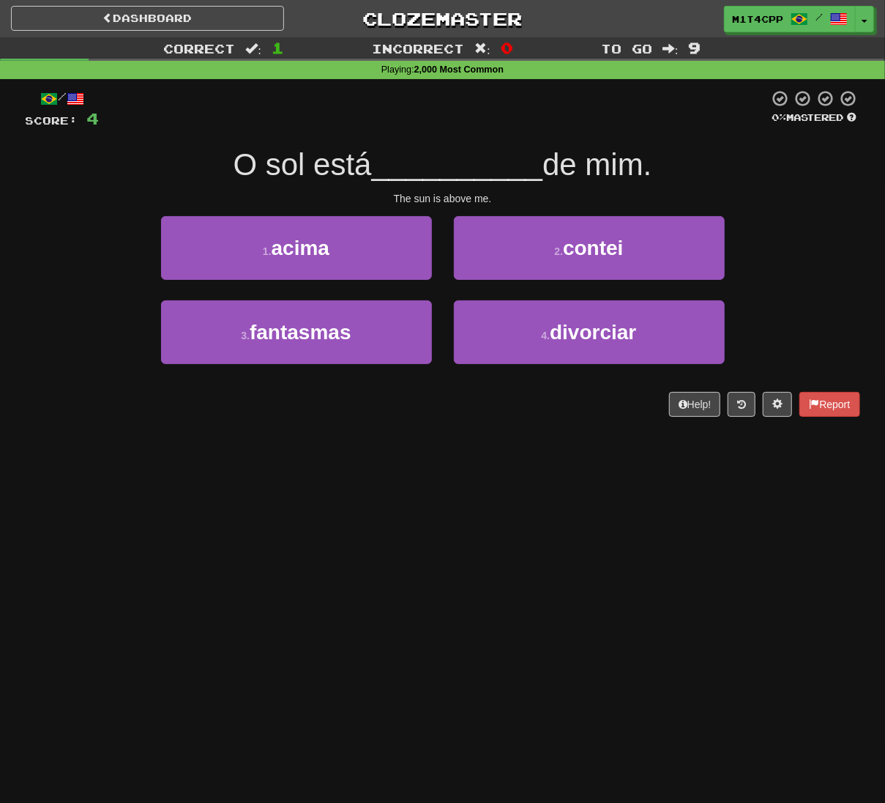
click at [273, 610] on div "Dashboard Clozemaster m1t4cpp / Toggle Dropdown Dashboard Leaderboard Activity …" at bounding box center [442, 401] width 885 height 803
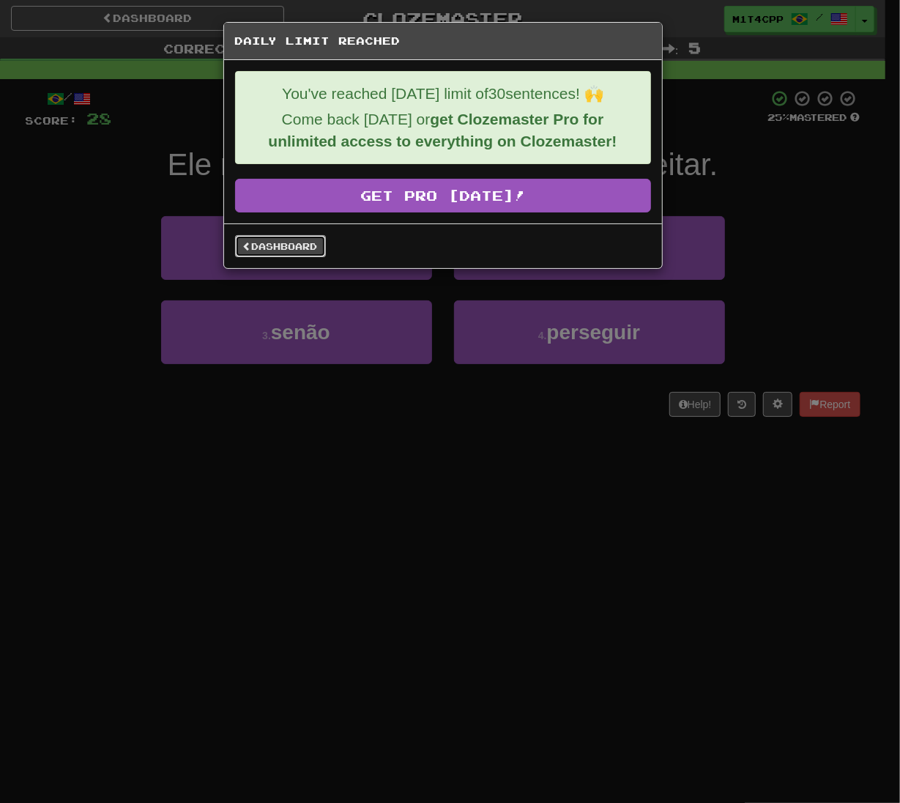
click at [272, 240] on link "Dashboard" at bounding box center [280, 246] width 91 height 22
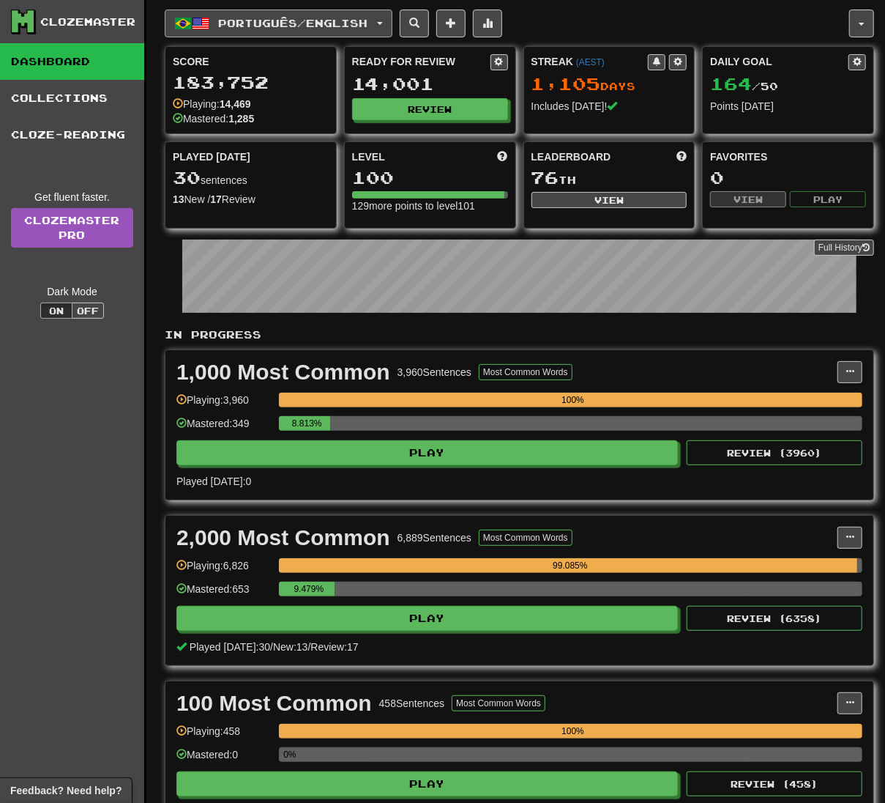
click at [326, 29] on button "Português / English" at bounding box center [279, 24] width 228 height 28
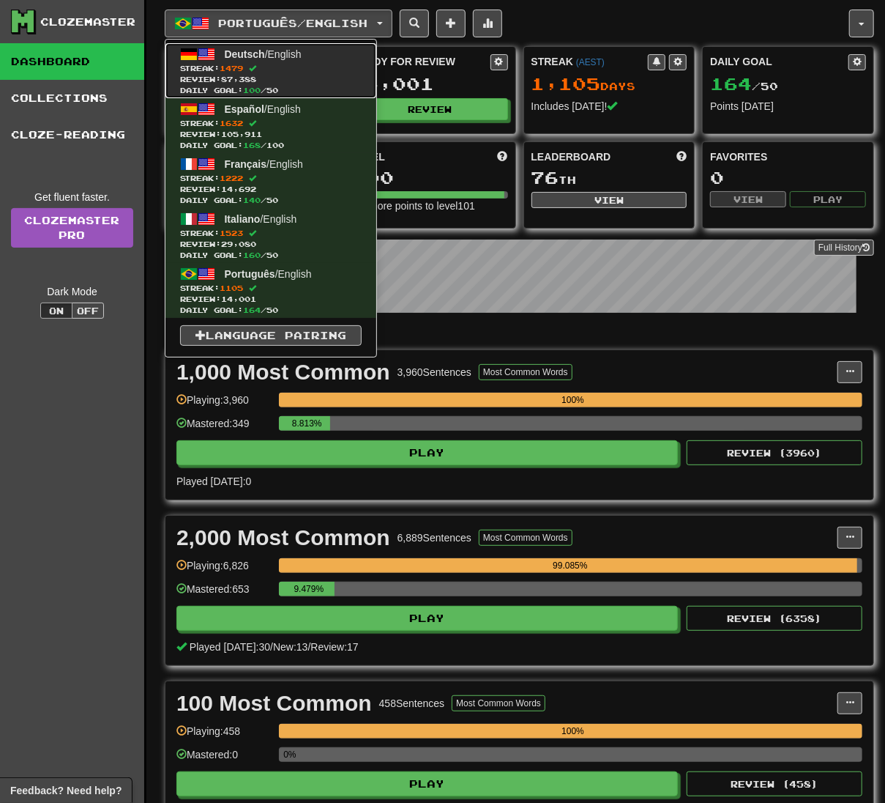
click at [313, 65] on span "Streak: 1479" at bounding box center [271, 68] width 182 height 11
